Goal: Navigation & Orientation: Find specific page/section

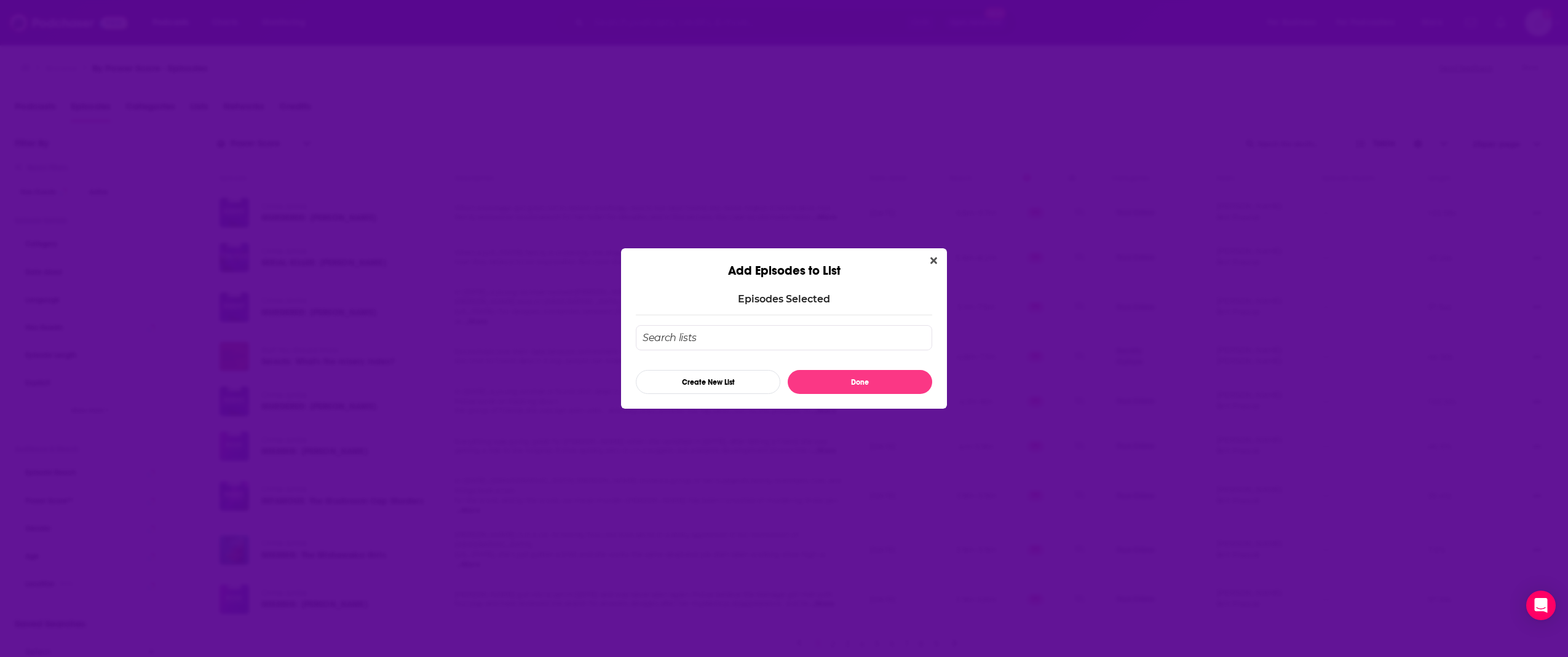
click at [738, 334] on input "Add Episode To List" at bounding box center [784, 338] width 296 height 25
type input "Test"
click at [843, 383] on button "Done" at bounding box center [860, 382] width 145 height 24
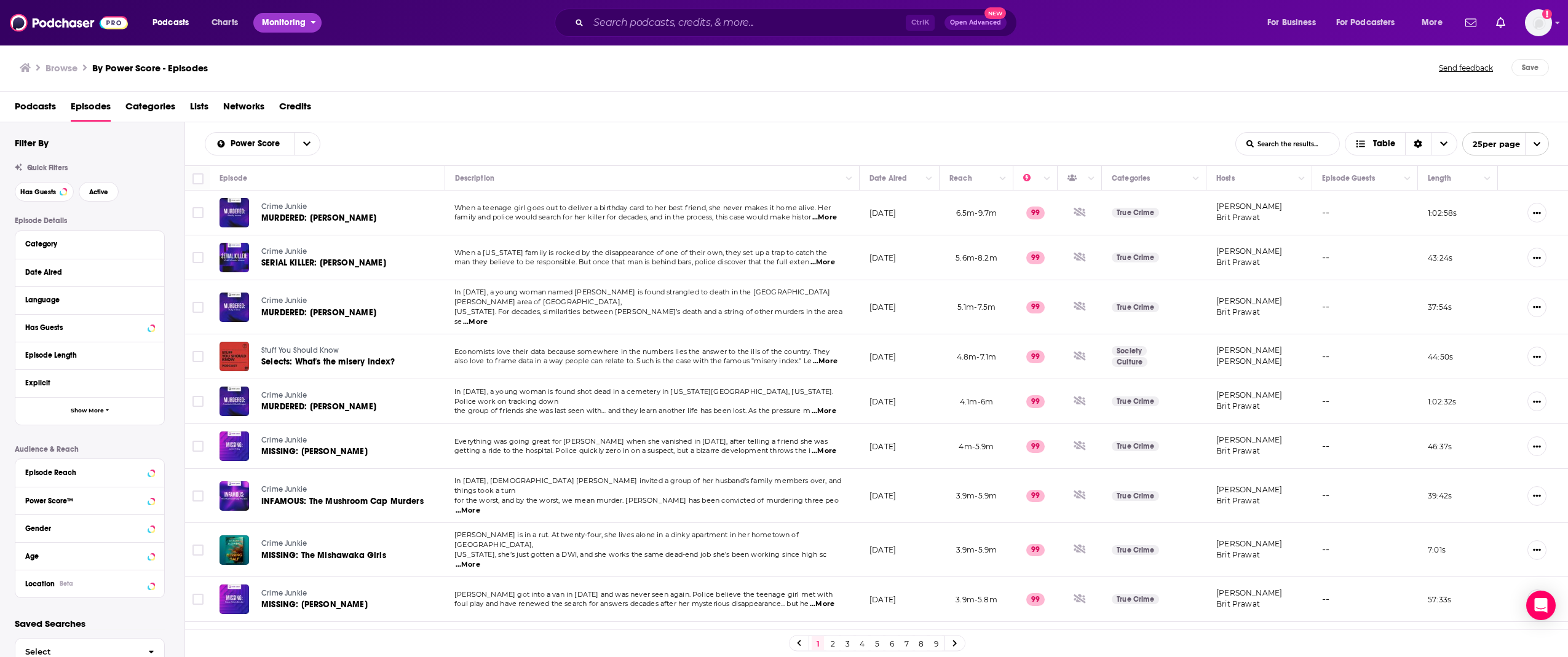
click at [265, 22] on span "Monitoring" at bounding box center [284, 22] width 44 height 18
click at [178, 24] on span "Podcasts" at bounding box center [171, 22] width 37 height 18
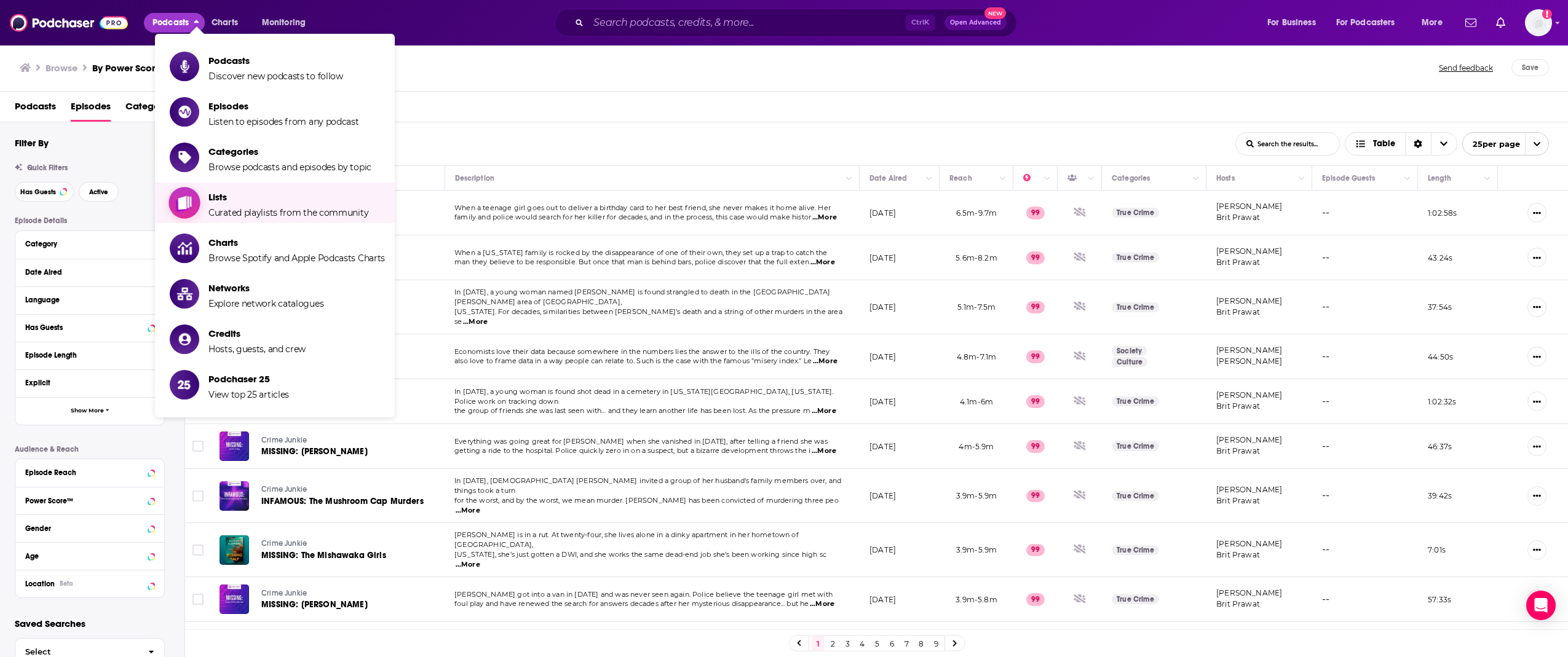
click at [237, 218] on li "Lists Curated playlists from the community" at bounding box center [275, 203] width 239 height 41
click at [248, 213] on span "Curated playlists from the community" at bounding box center [289, 213] width 160 height 11
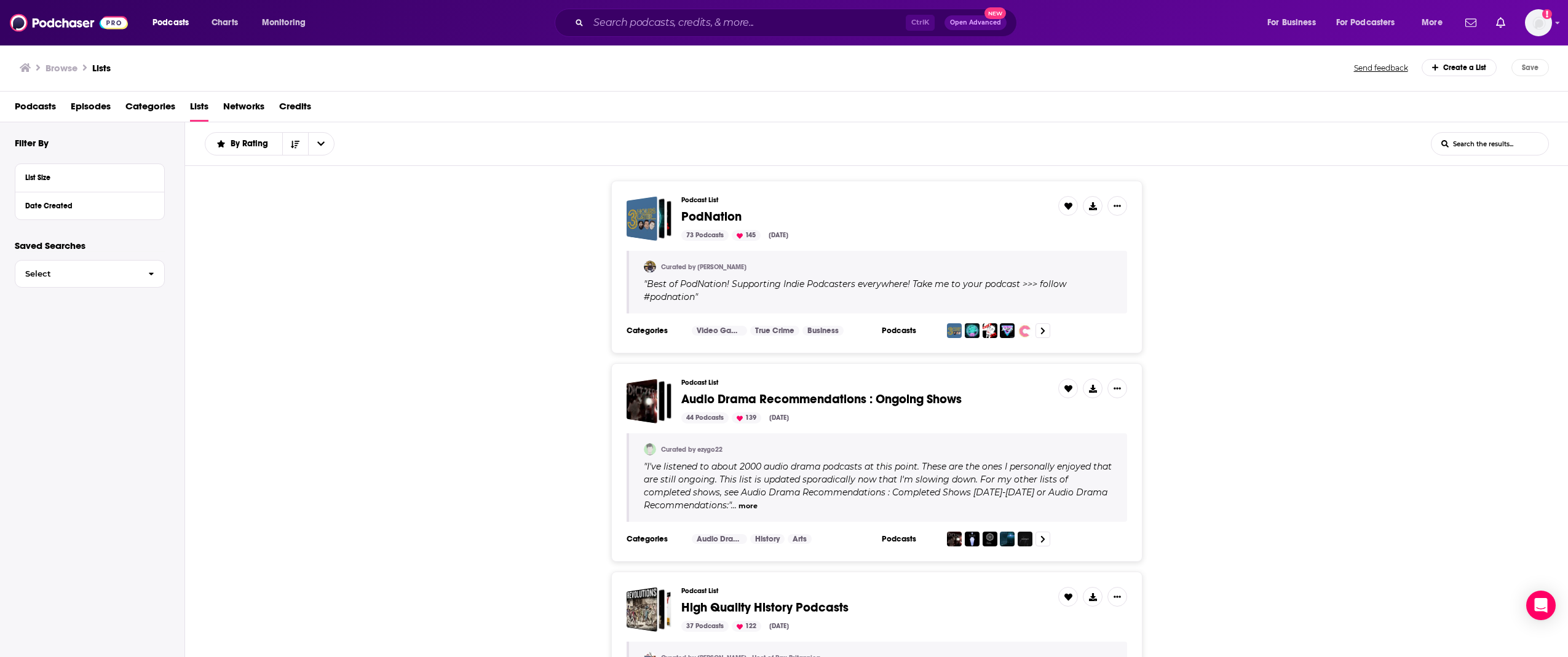
click at [1293, 305] on div "Podcast List PodNation 73 Podcasts 145 [DATE] Curated by [PERSON_NAME] " Best o…" at bounding box center [877, 267] width 1383 height 173
